Goal: Task Accomplishment & Management: Use online tool/utility

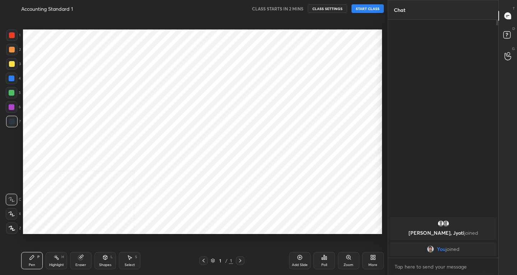
scroll to position [35707, 35577]
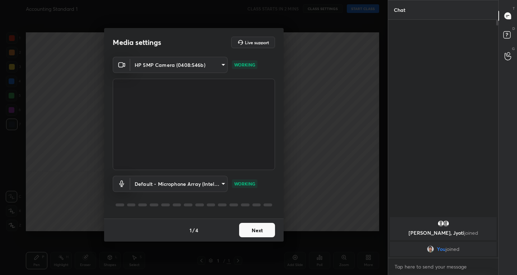
click at [256, 231] on button "Next" at bounding box center [257, 230] width 36 height 14
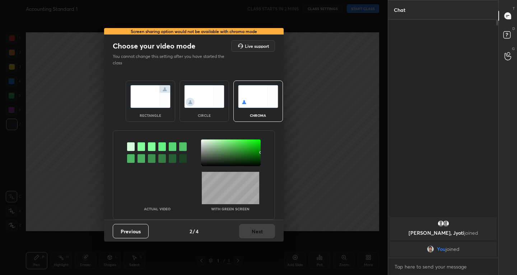
click at [171, 106] on div "rectangle" at bounding box center [151, 100] width 50 height 41
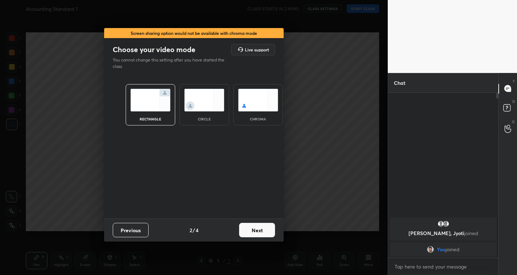
click at [248, 225] on button "Next" at bounding box center [257, 230] width 36 height 14
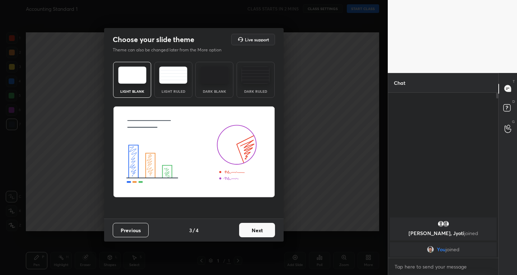
click at [265, 226] on button "Next" at bounding box center [257, 230] width 36 height 14
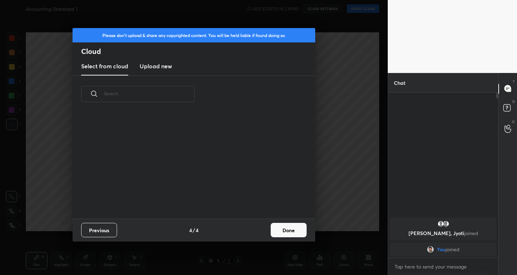
scroll to position [106, 231]
click at [291, 230] on button "Done" at bounding box center [289, 230] width 36 height 14
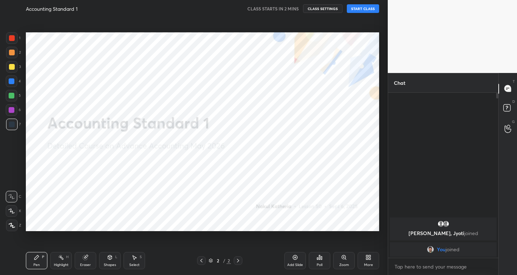
click at [353, 8] on button "START CLASS" at bounding box center [363, 8] width 32 height 9
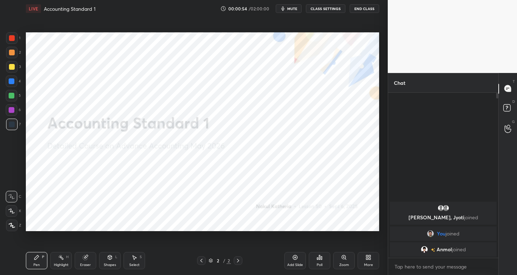
click at [363, 9] on button "End Class" at bounding box center [364, 8] width 29 height 9
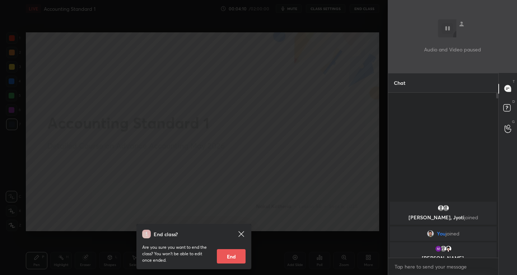
click at [311, 168] on div "End class? Are you sure you want to end the class? You won’t be able to edit on…" at bounding box center [194, 137] width 388 height 275
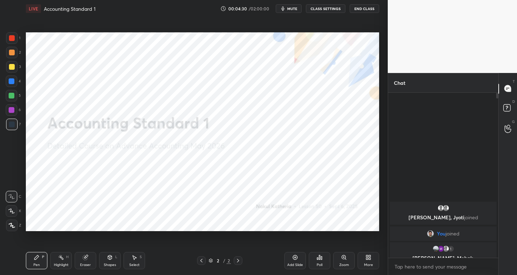
click at [362, 8] on button "End Class" at bounding box center [364, 8] width 29 height 9
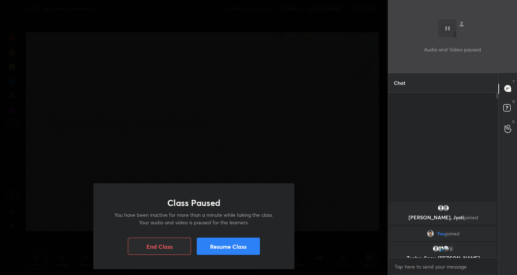
click at [187, 243] on button "End Class" at bounding box center [159, 246] width 63 height 17
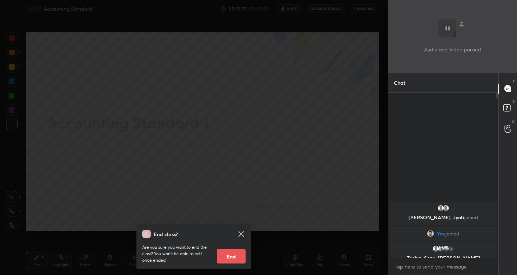
click at [226, 253] on button "End" at bounding box center [231, 256] width 29 height 14
type textarea "x"
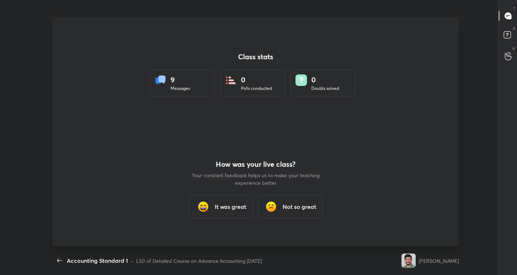
scroll to position [229, 507]
